Goal: Task Accomplishment & Management: Use online tool/utility

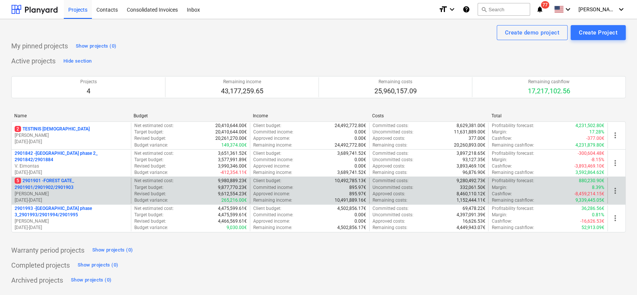
click at [97, 191] on p "[PERSON_NAME]" at bounding box center [71, 194] width 113 height 6
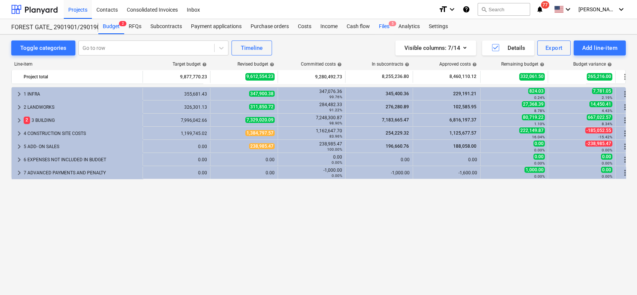
click at [387, 29] on div "Files 5" at bounding box center [385, 26] width 20 height 15
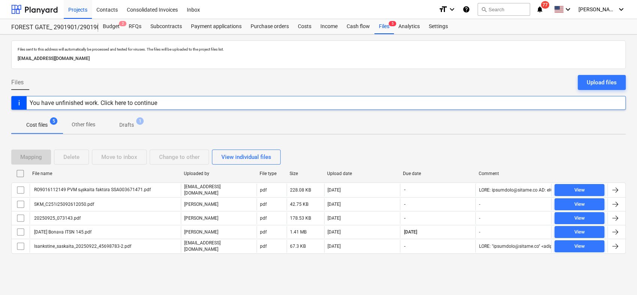
click at [47, 128] on p "Cost files" at bounding box center [36, 125] width 21 height 8
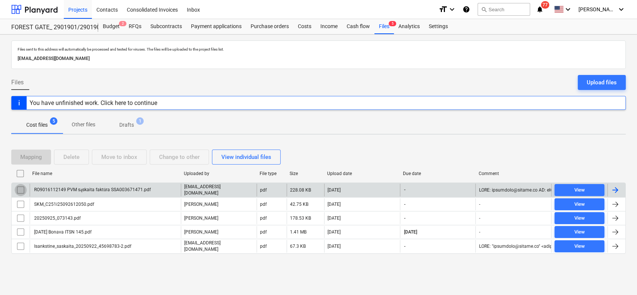
click at [18, 188] on input "checkbox" at bounding box center [21, 190] width 12 height 12
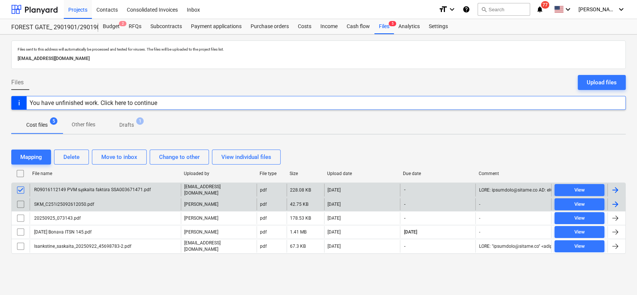
click at [17, 202] on input "checkbox" at bounding box center [21, 205] width 12 height 12
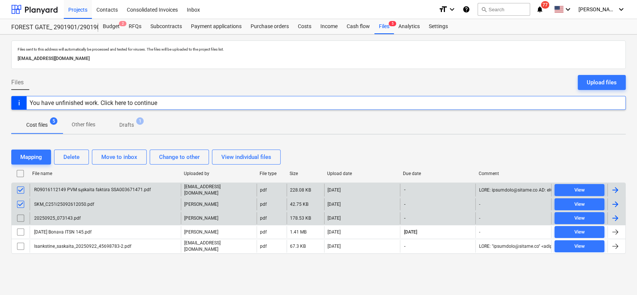
click at [18, 216] on input "checkbox" at bounding box center [21, 218] width 12 height 12
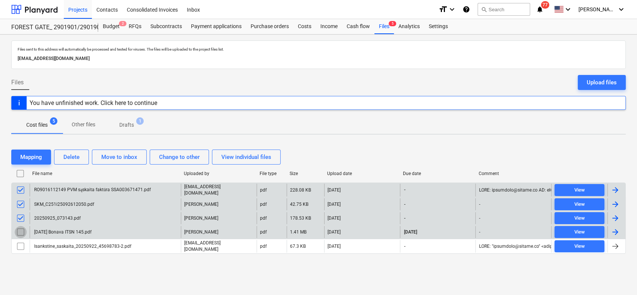
click at [21, 231] on input "checkbox" at bounding box center [21, 232] width 12 height 12
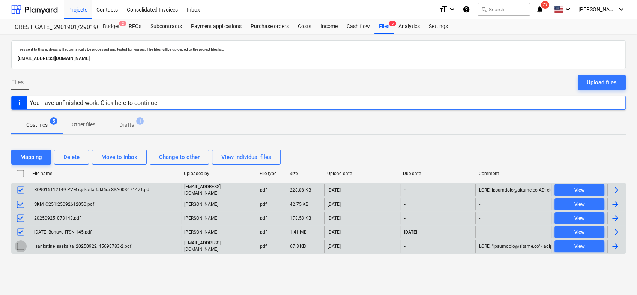
click at [17, 247] on input "checkbox" at bounding box center [21, 247] width 12 height 12
click at [75, 158] on div "Delete" at bounding box center [71, 157] width 16 height 10
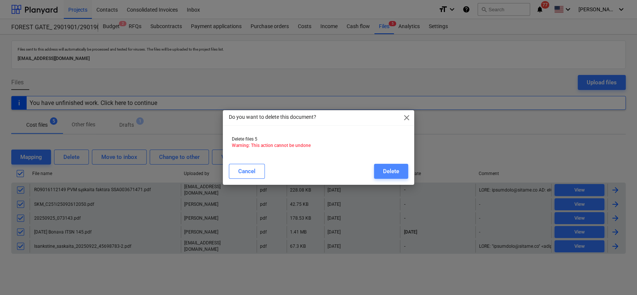
click at [390, 170] on div "Delete" at bounding box center [391, 172] width 16 height 10
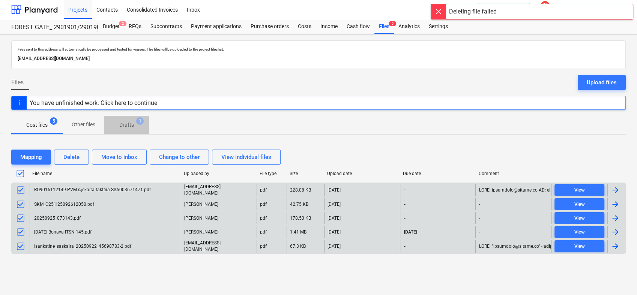
click at [128, 123] on p "Drafts" at bounding box center [126, 125] width 15 height 8
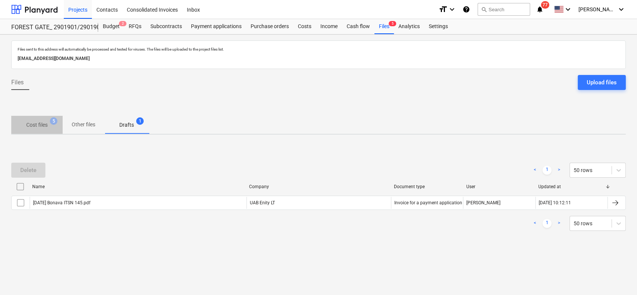
click at [33, 121] on p "Cost files" at bounding box center [36, 125] width 21 height 8
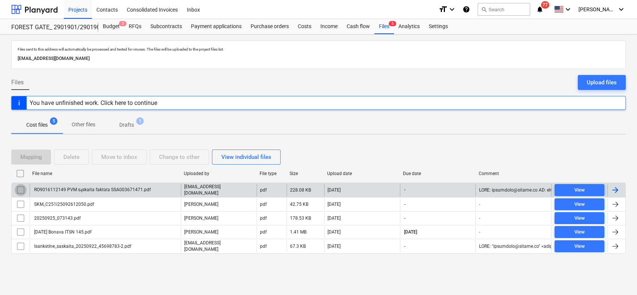
click at [18, 188] on input "checkbox" at bounding box center [21, 190] width 12 height 12
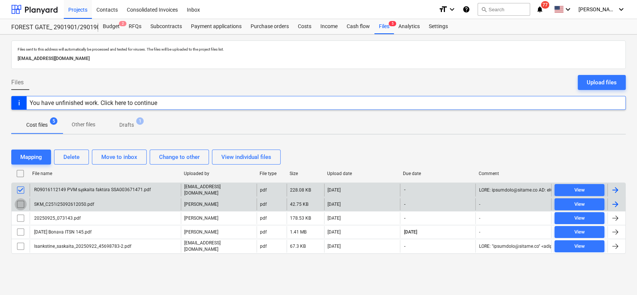
click at [17, 205] on input "checkbox" at bounding box center [21, 205] width 12 height 12
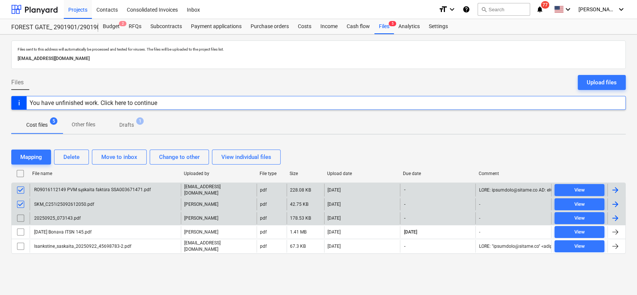
click at [18, 215] on input "checkbox" at bounding box center [21, 218] width 12 height 12
click at [69, 153] on div "Delete" at bounding box center [71, 157] width 16 height 10
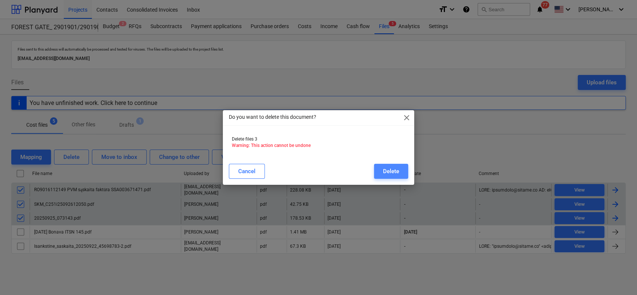
click at [387, 170] on div "Delete" at bounding box center [391, 172] width 16 height 10
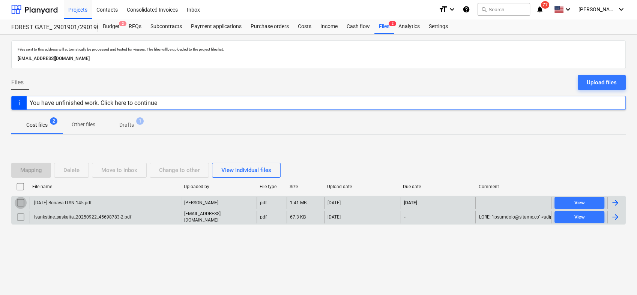
click at [26, 204] on input "checkbox" at bounding box center [21, 203] width 12 height 12
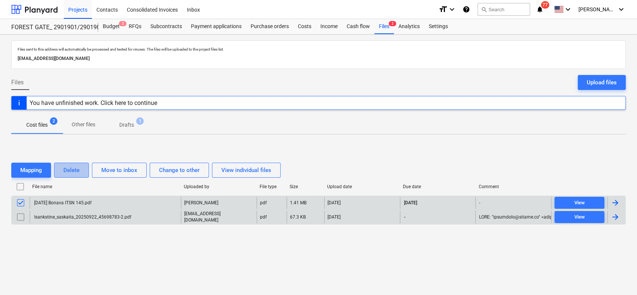
click at [77, 169] on div "Delete" at bounding box center [71, 171] width 16 height 10
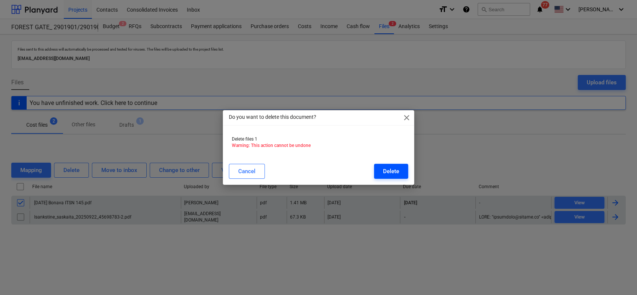
click at [386, 172] on div "Delete" at bounding box center [391, 172] width 16 height 10
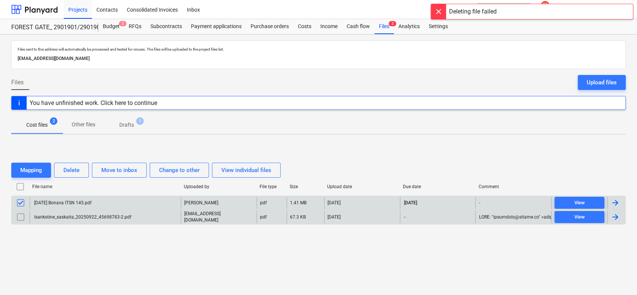
click at [151, 216] on div "Isankstine_saskaita_20250922_45698783-2.pdf" at bounding box center [105, 217] width 151 height 13
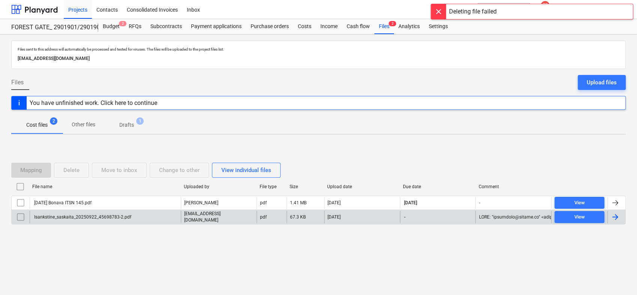
click at [22, 217] on input "checkbox" at bounding box center [21, 217] width 12 height 12
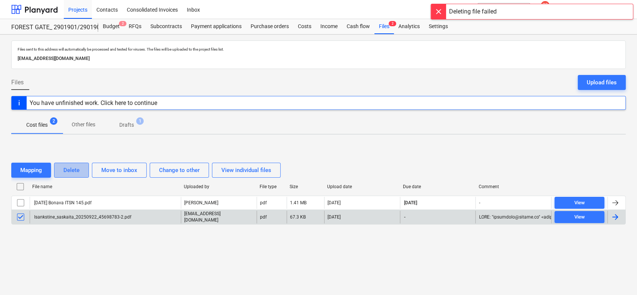
click at [81, 173] on button "Delete" at bounding box center [71, 170] width 35 height 15
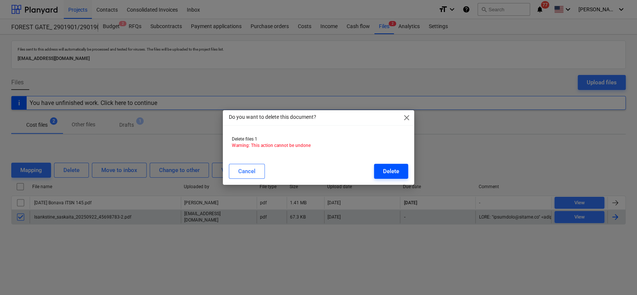
click at [384, 172] on div "Delete" at bounding box center [391, 172] width 16 height 10
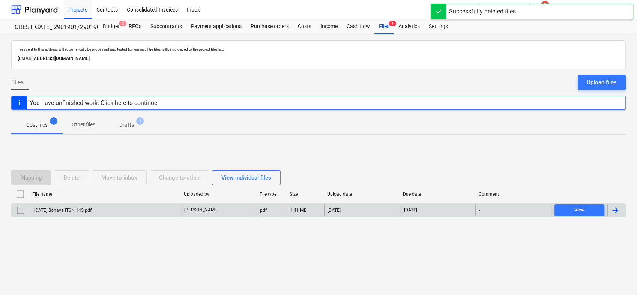
click at [618, 209] on div at bounding box center [615, 210] width 9 height 9
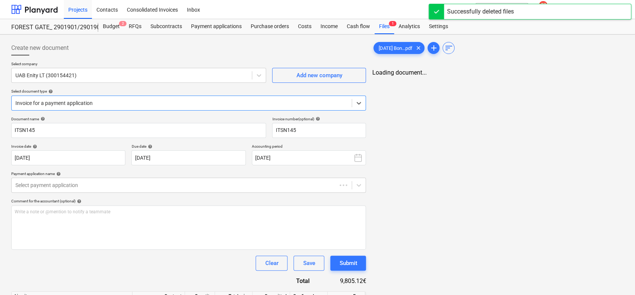
type input "ITSN145"
type input "[DATE]"
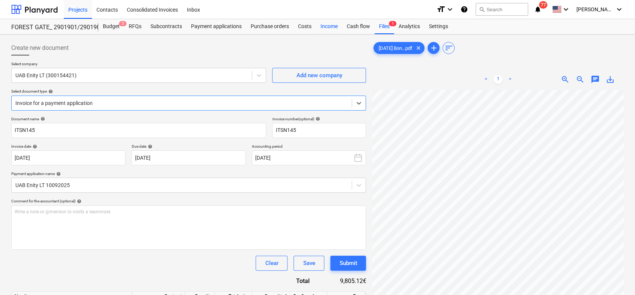
click at [387, 29] on div "Files 1" at bounding box center [385, 26] width 20 height 15
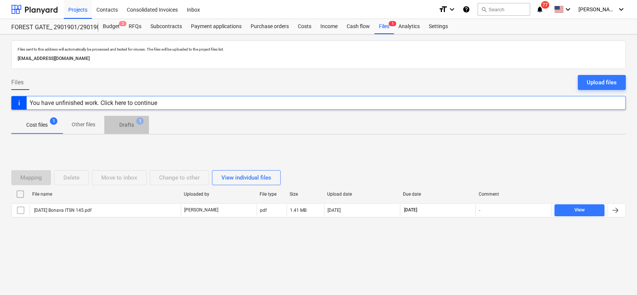
click at [122, 125] on p "Drafts" at bounding box center [126, 125] width 15 height 8
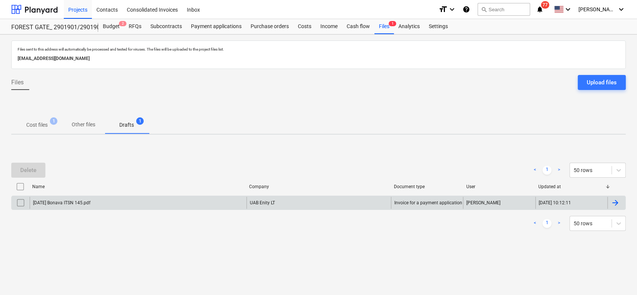
click at [615, 202] on div at bounding box center [615, 203] width 9 height 9
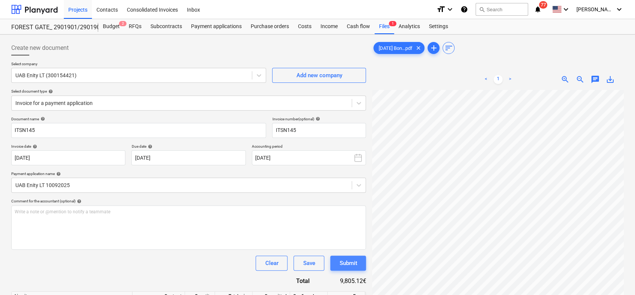
click at [348, 267] on div "Submit" at bounding box center [348, 264] width 18 height 10
